Goal: Transaction & Acquisition: Purchase product/service

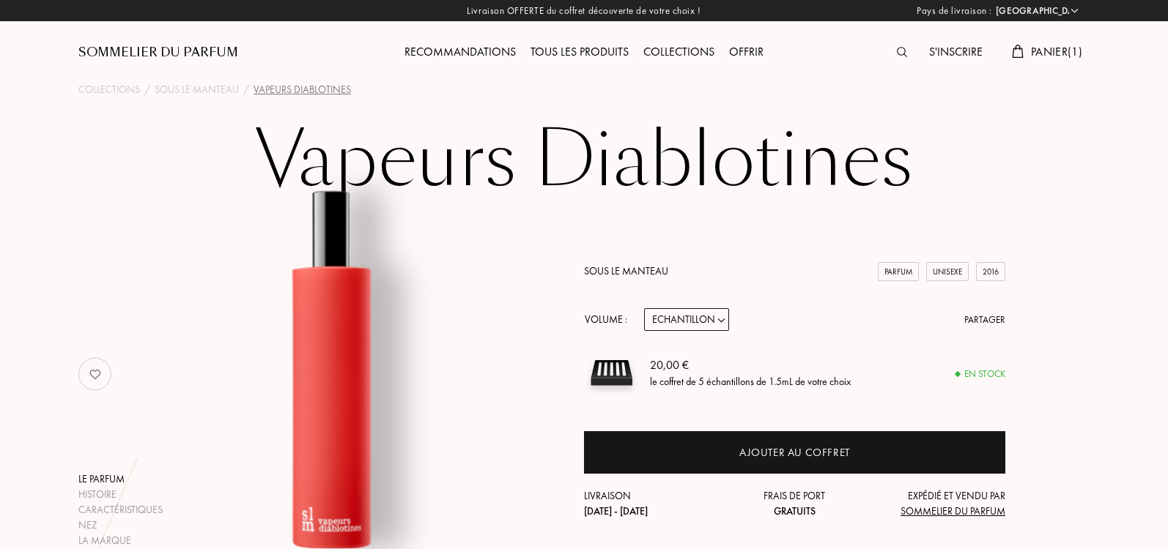
select select "IT"
click at [1038, 51] on span "Panier ( 1 )" at bounding box center [1056, 51] width 51 height 15
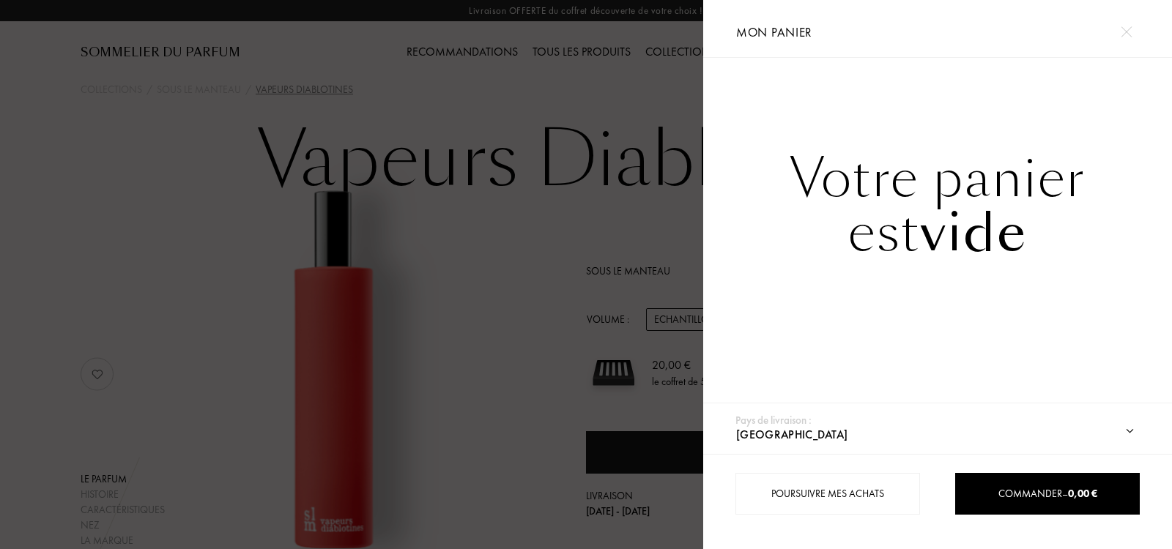
click at [1121, 32] on img at bounding box center [1126, 31] width 11 height 11
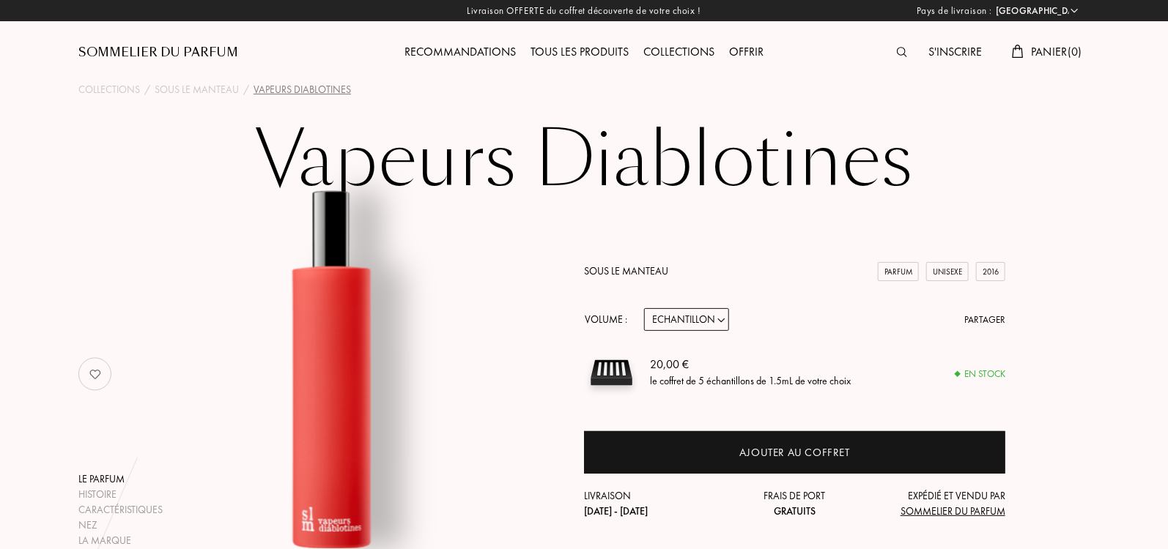
click at [899, 48] on img at bounding box center [902, 52] width 10 height 10
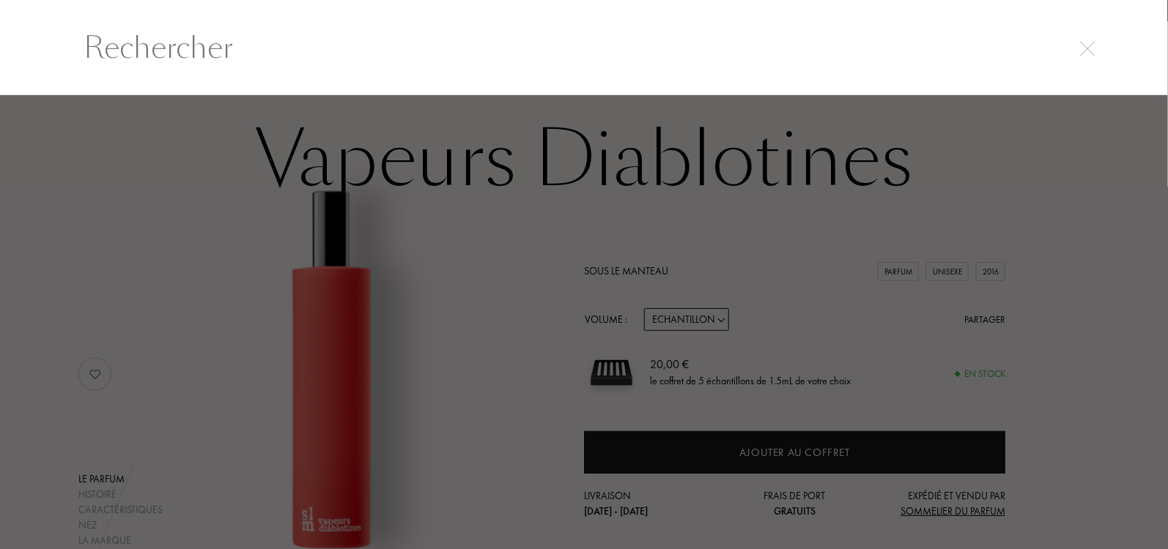
scroll to position [1, 0]
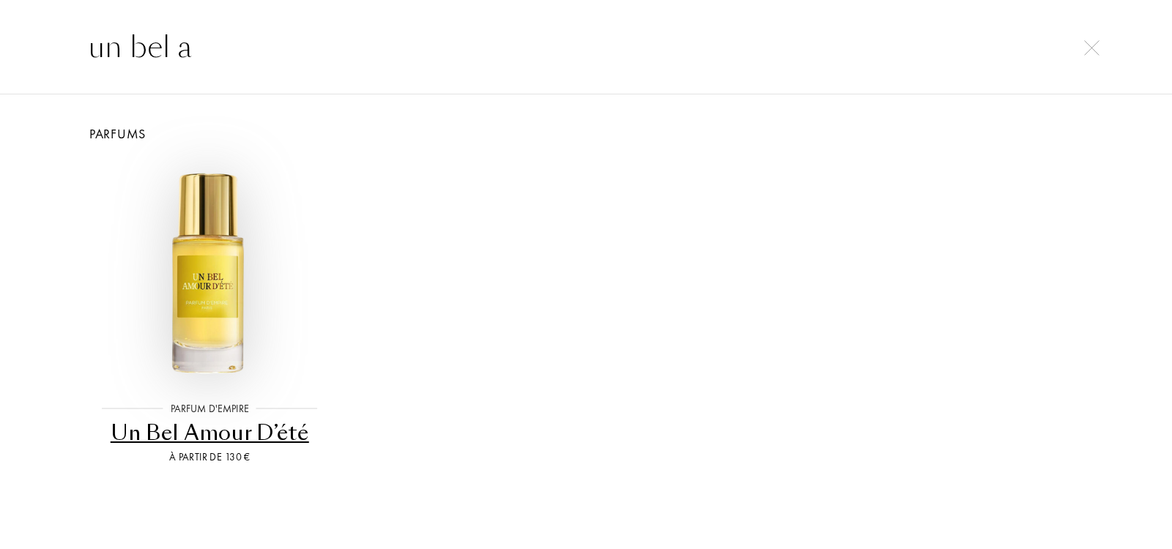
type input "un bel a"
click at [204, 343] on img at bounding box center [210, 273] width 226 height 226
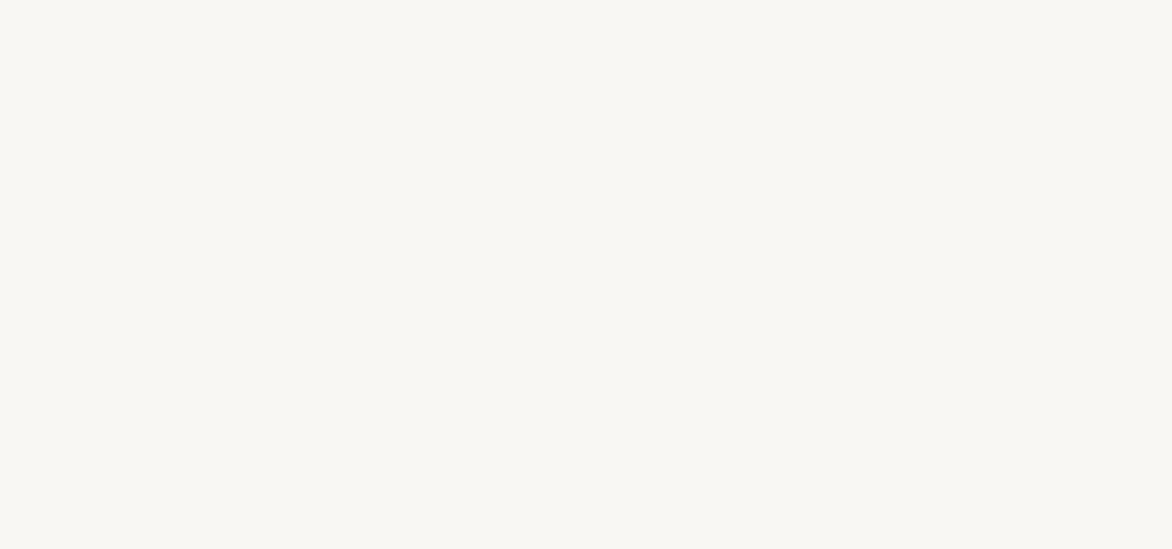
select select "IT"
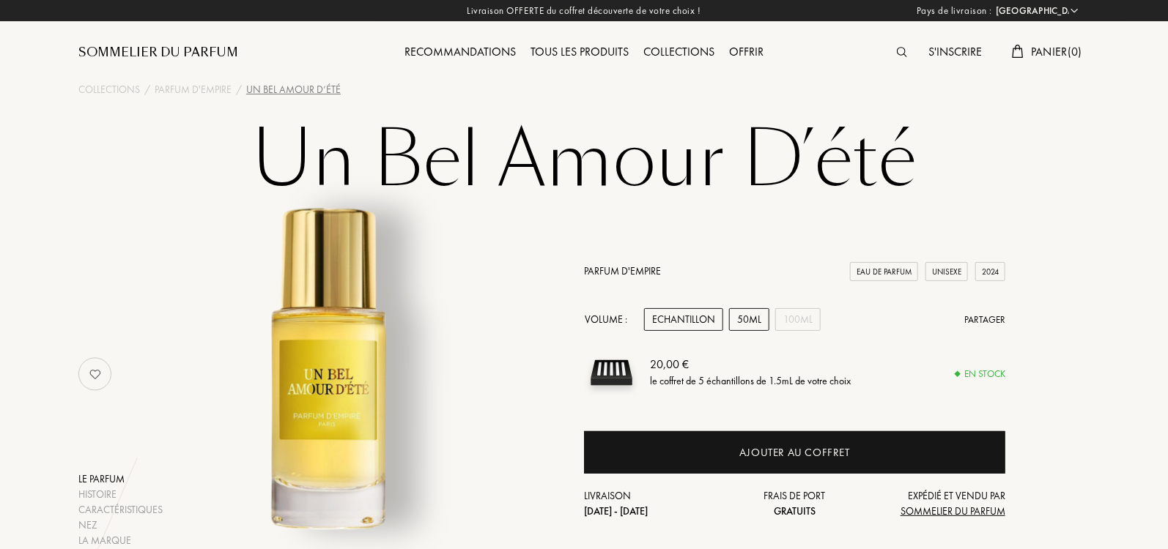
click at [761, 319] on div "50mL" at bounding box center [749, 319] width 40 height 23
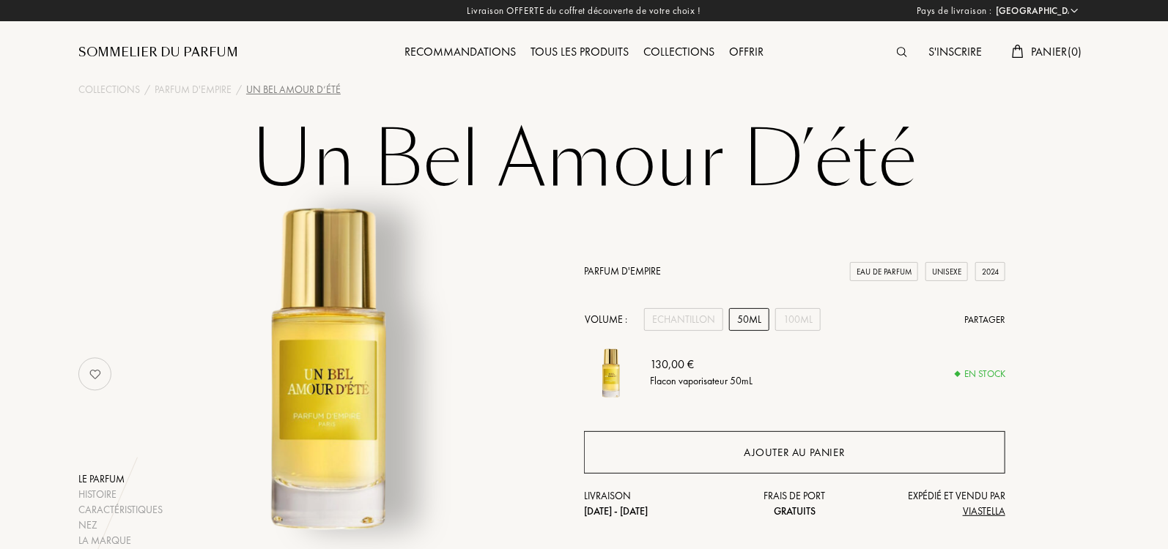
click at [809, 454] on div "Ajouter au panier" at bounding box center [794, 453] width 101 height 17
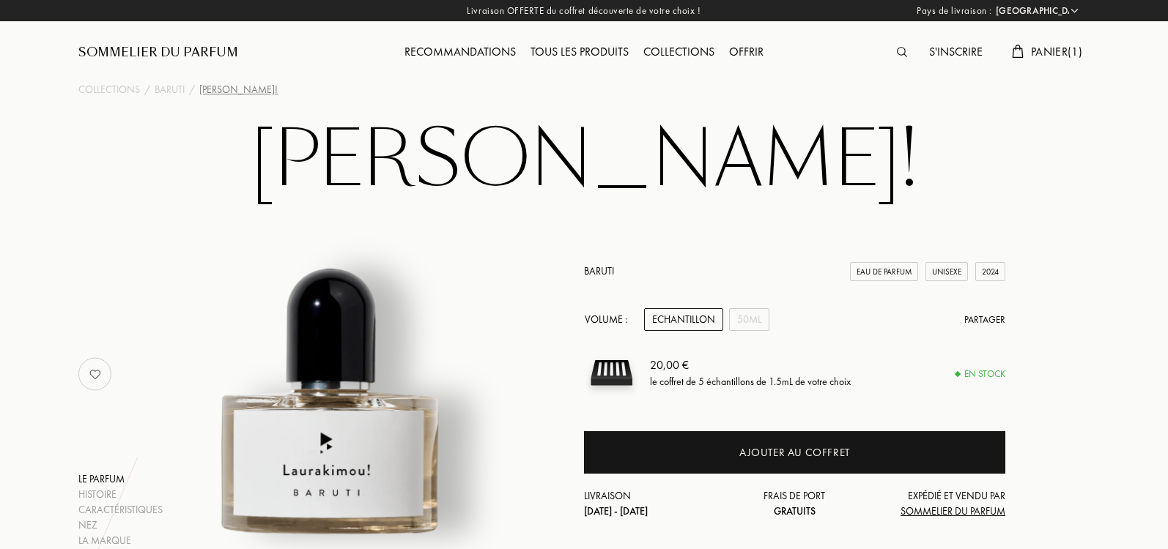
select select "IT"
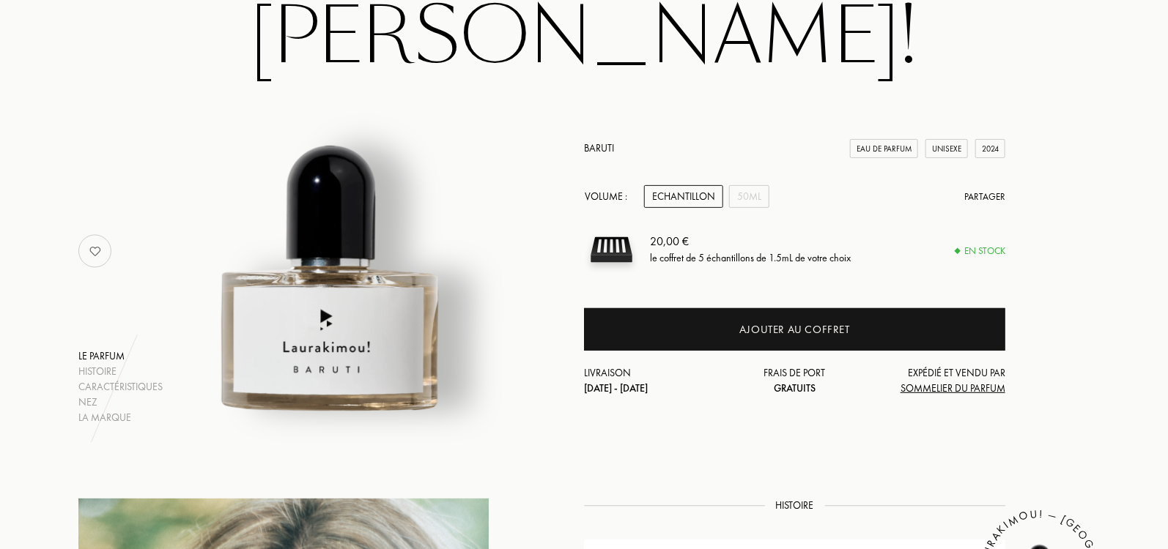
scroll to position [125, 0]
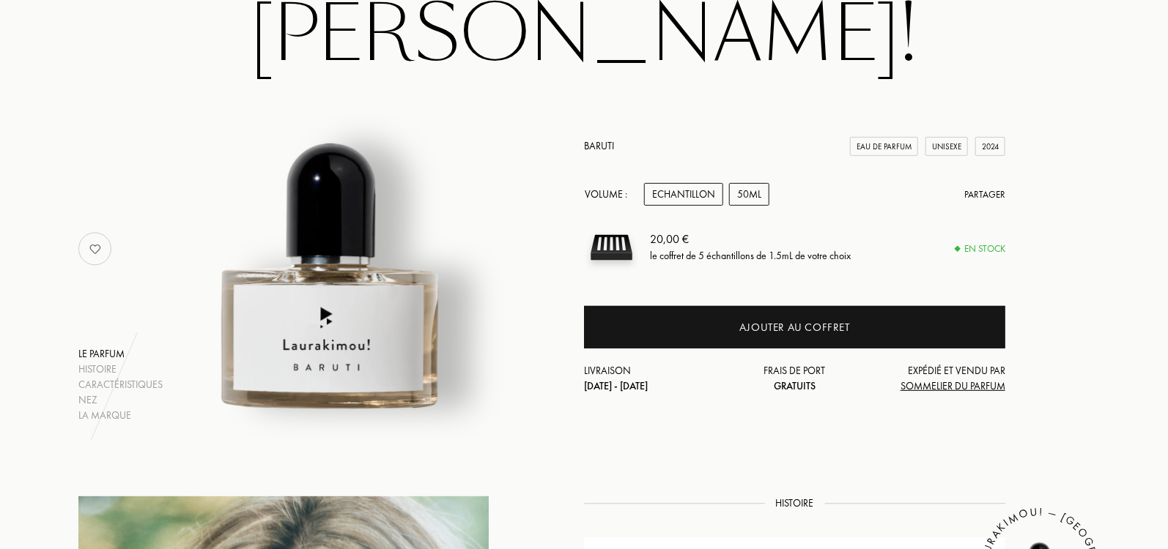
click at [753, 197] on div "50mL" at bounding box center [749, 194] width 40 height 23
